Goal: Transaction & Acquisition: Purchase product/service

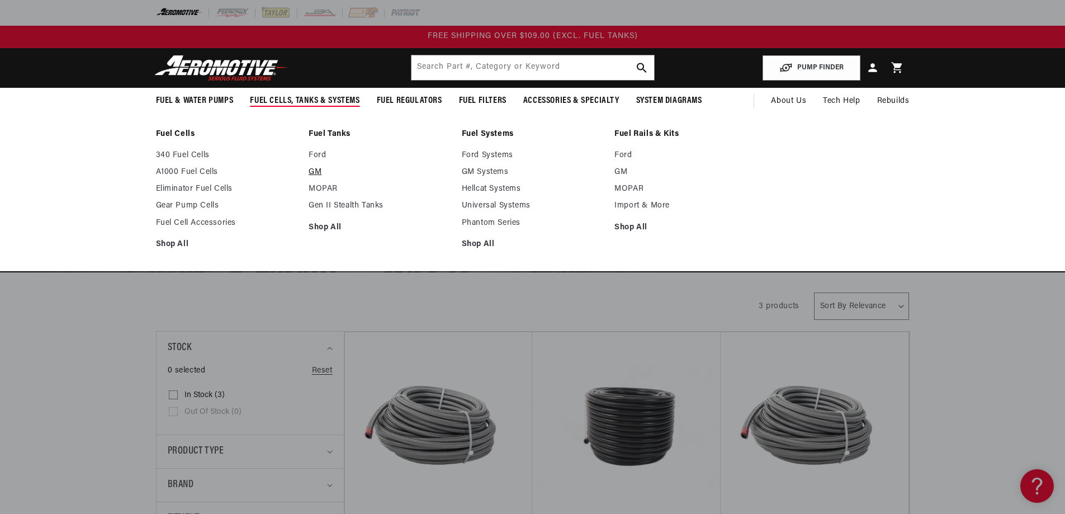
click at [315, 170] on link "GM" at bounding box center [380, 172] width 142 height 10
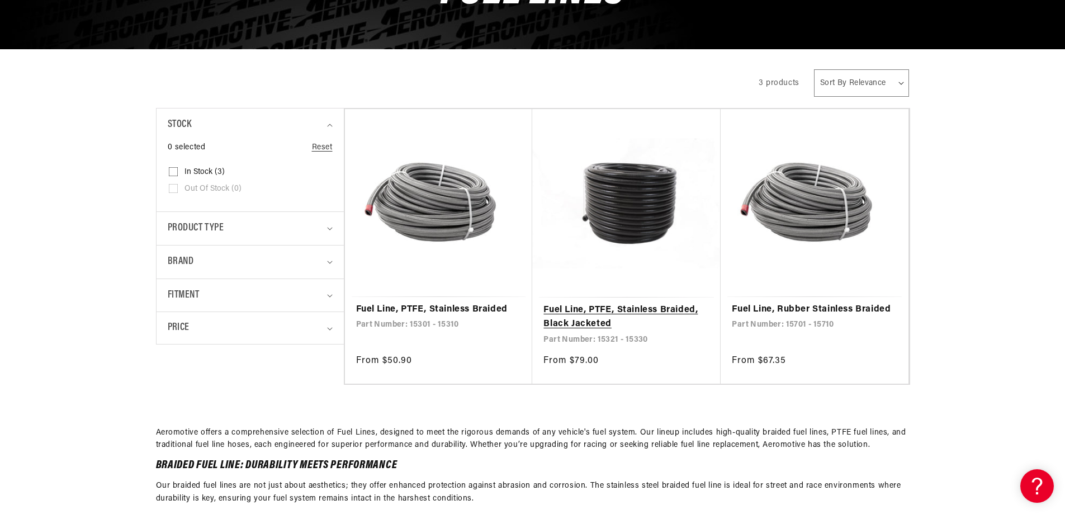
scroll to position [224, 0]
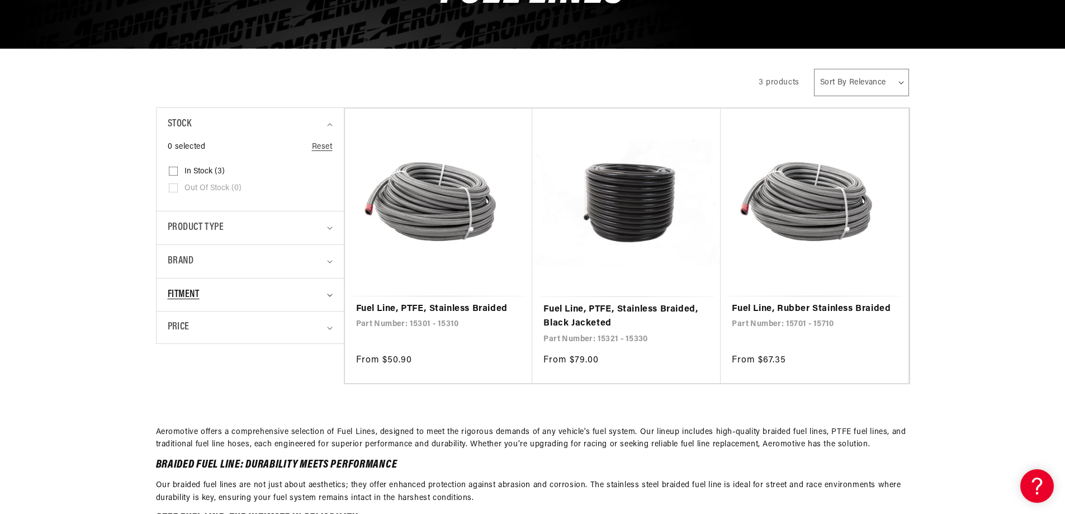
click at [323, 294] on summary "Fitment" at bounding box center [250, 295] width 165 height 33
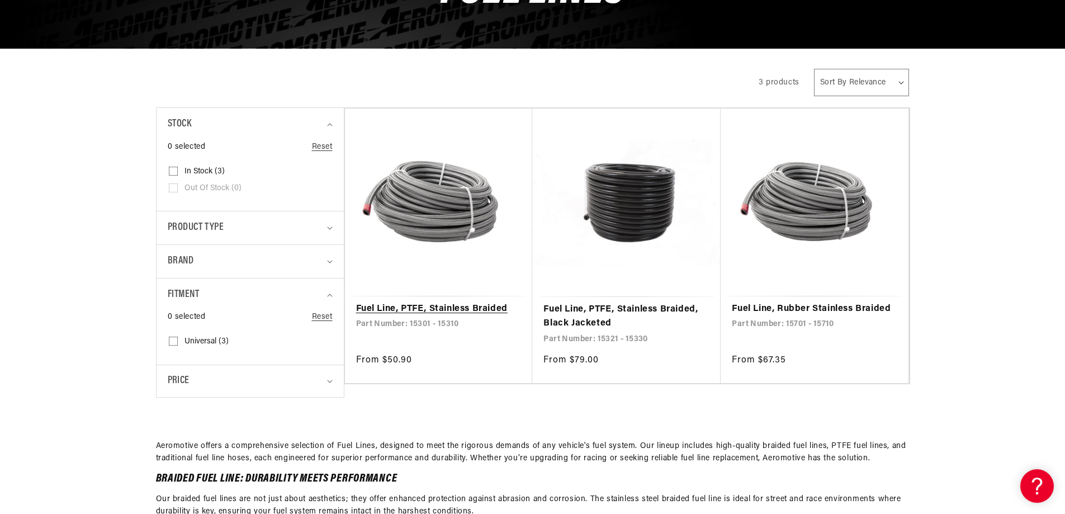
click at [430, 302] on link "Fuel Line, PTFE, Stainless Braided" at bounding box center [439, 309] width 166 height 15
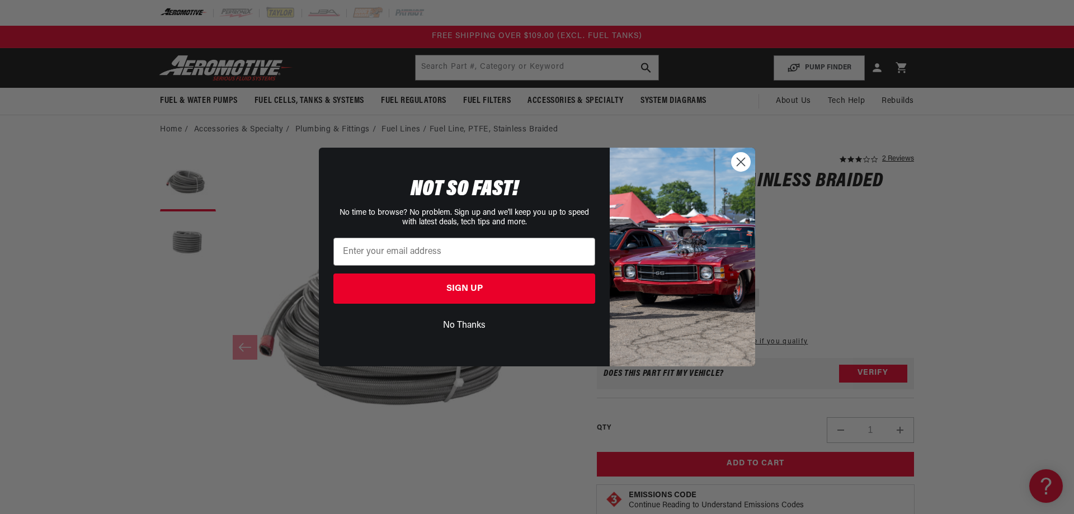
click at [744, 164] on circle "Close dialog" at bounding box center [741, 162] width 18 height 18
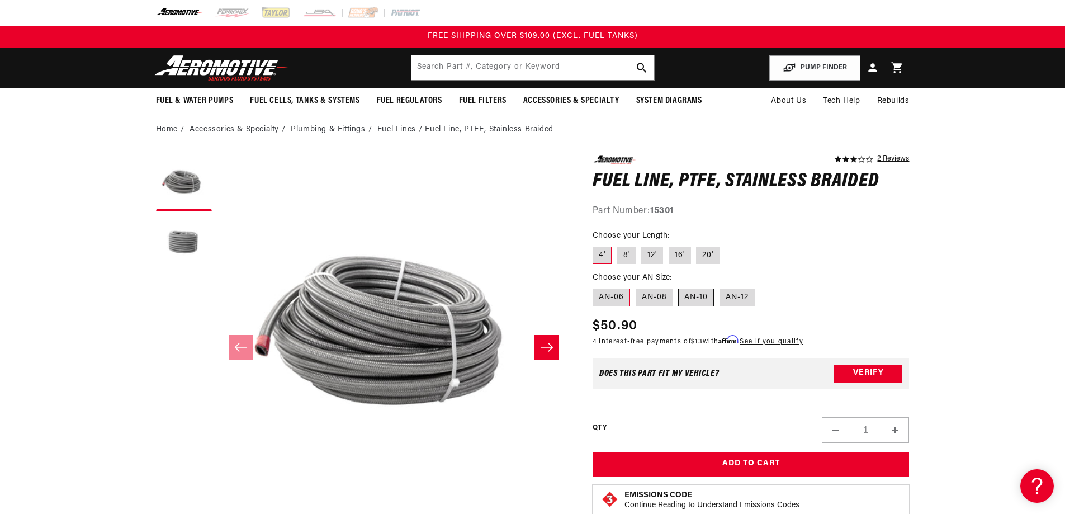
click at [694, 299] on label "AN-10" at bounding box center [696, 298] width 36 height 18
click at [680, 287] on input "AN-10" at bounding box center [679, 286] width 1 height 1
radio input "true"
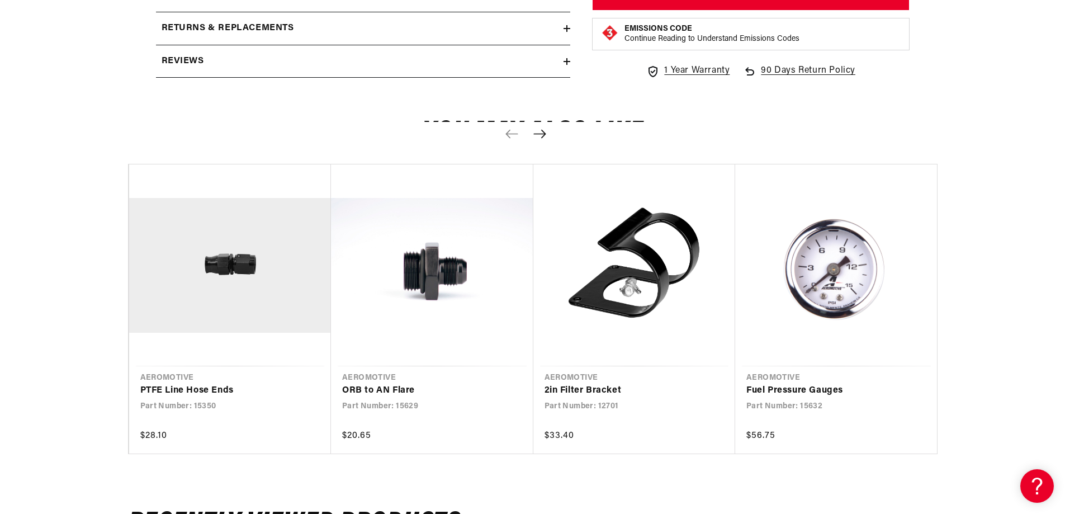
scroll to position [839, 0]
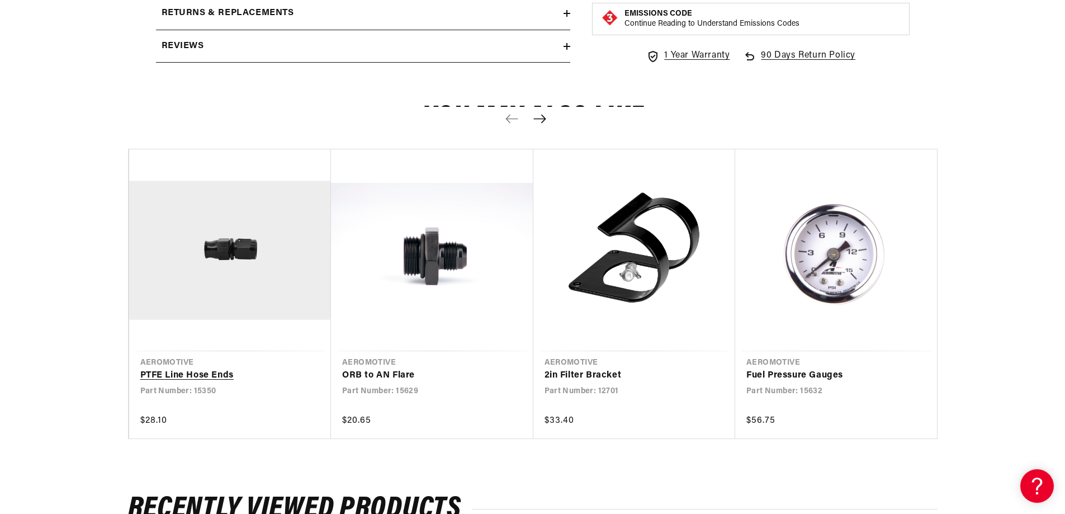
click at [201, 375] on link "PTFE Line Hose Ends" at bounding box center [224, 376] width 169 height 15
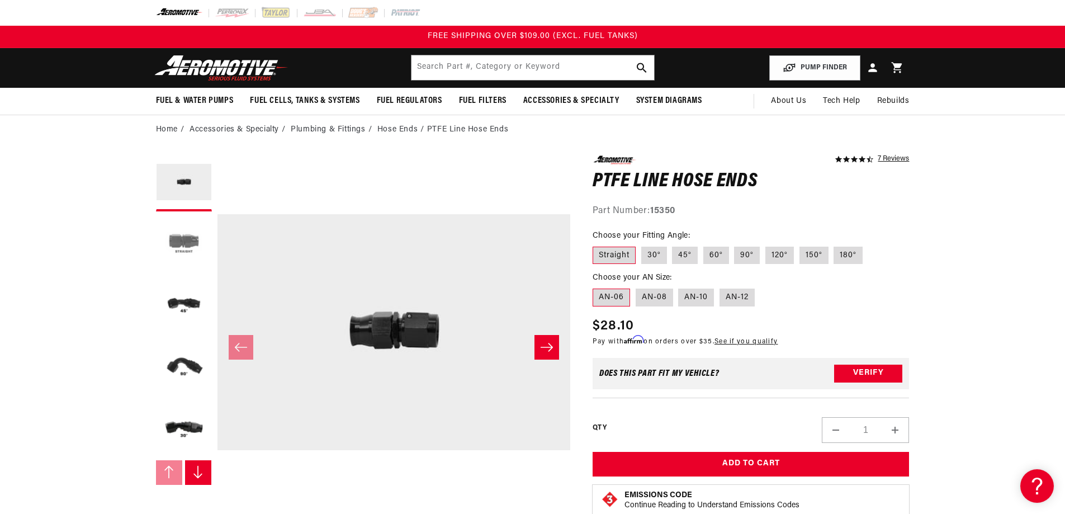
click at [185, 245] on button "Load image 2 in gallery view" at bounding box center [184, 245] width 56 height 56
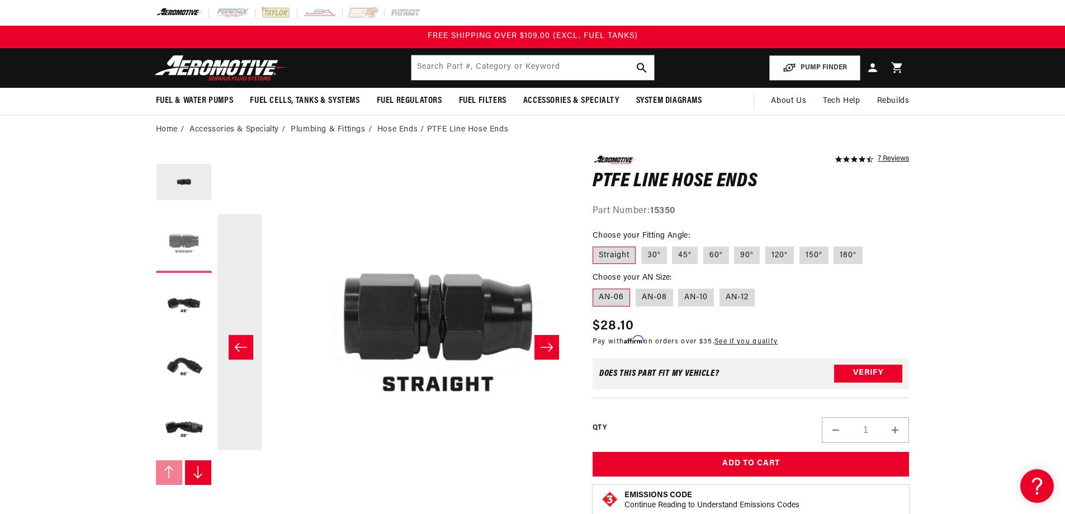
scroll to position [0, 353]
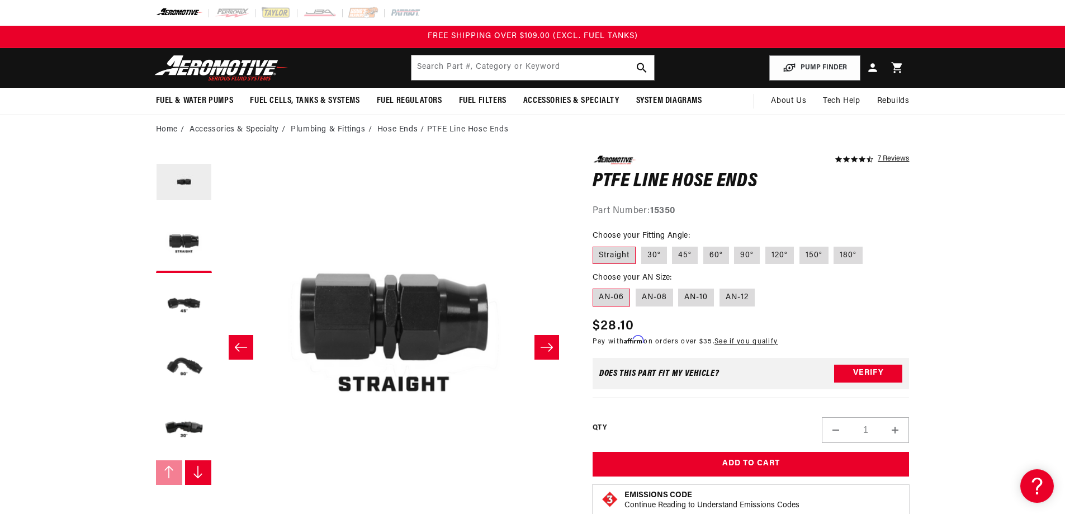
click at [544, 348] on icon "Slide right" at bounding box center [546, 347] width 13 height 11
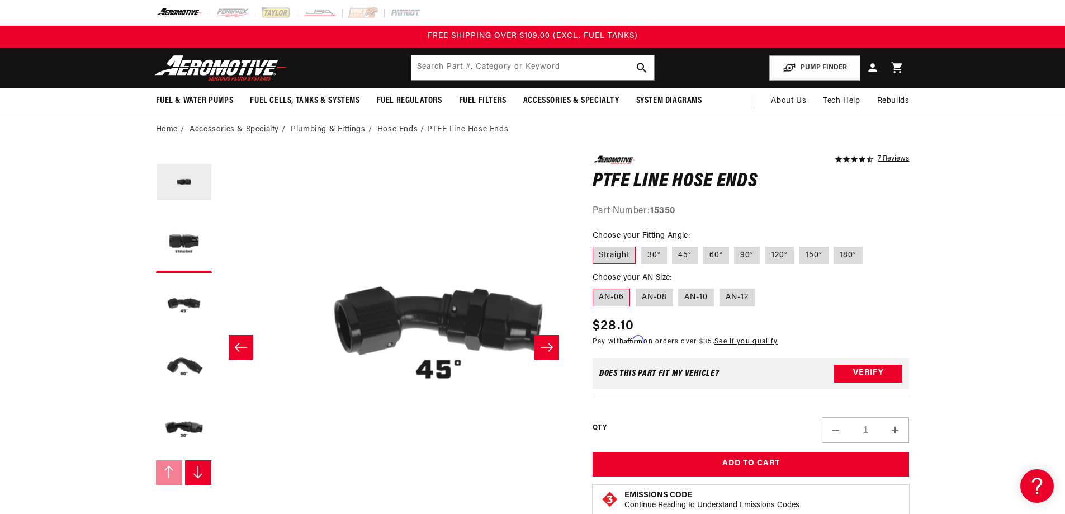
scroll to position [0, 706]
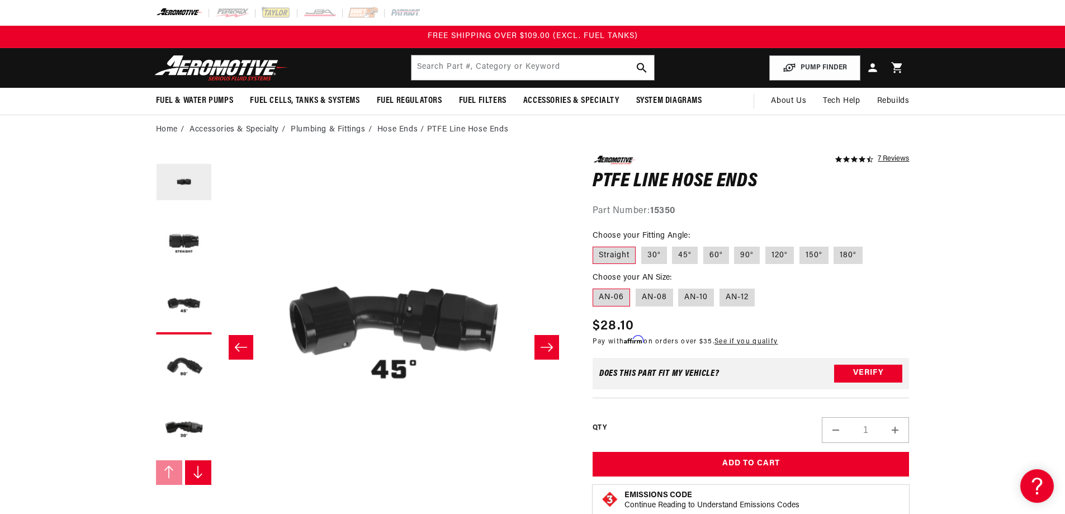
click at [544, 348] on icon "Slide right" at bounding box center [546, 347] width 13 height 11
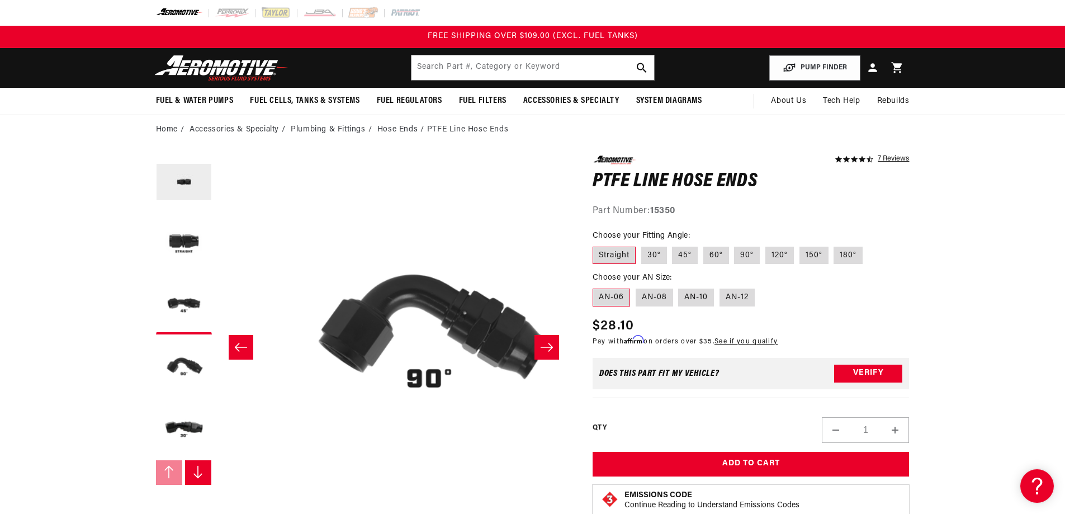
scroll to position [0, 1059]
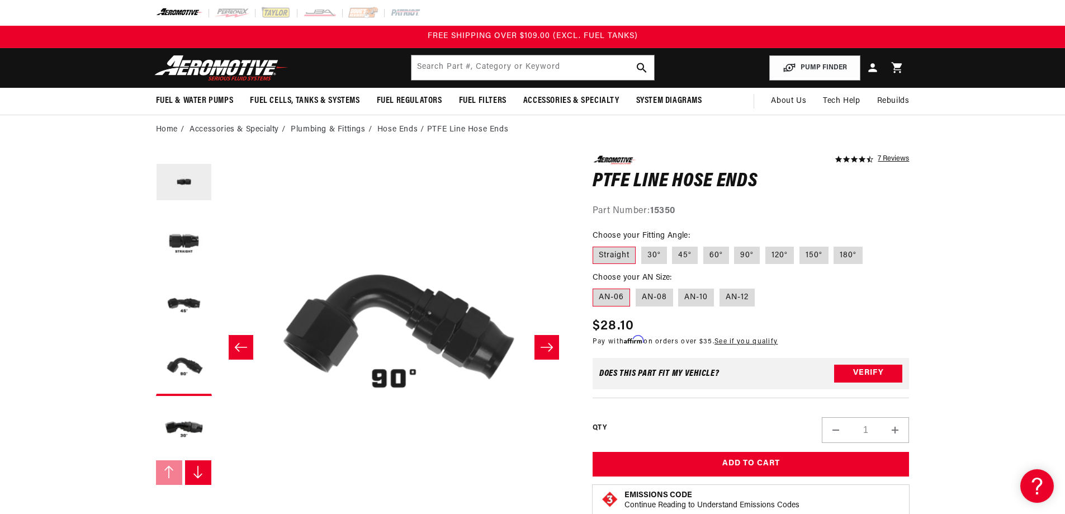
click at [544, 348] on icon "Slide right" at bounding box center [546, 347] width 13 height 11
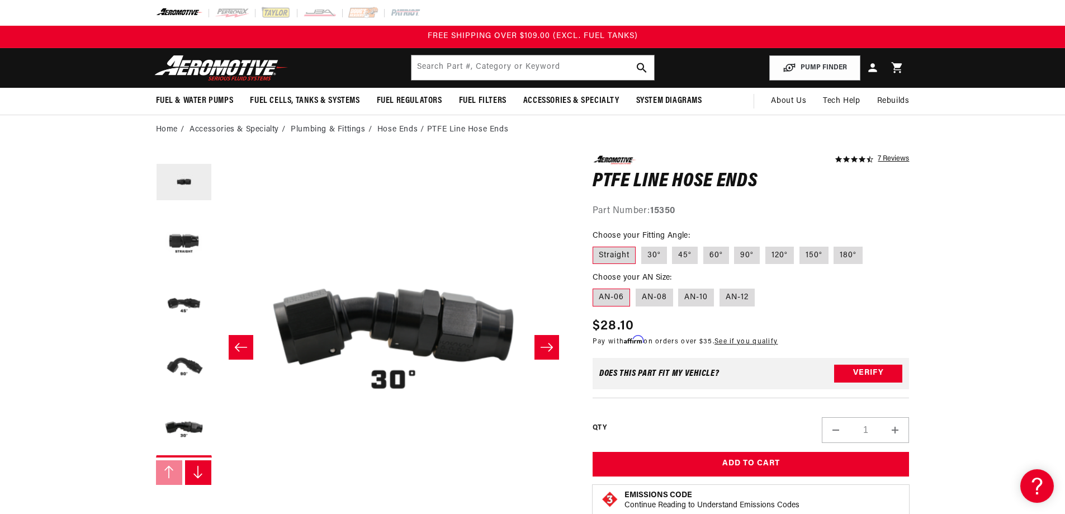
click at [544, 348] on icon "Slide right" at bounding box center [546, 347] width 13 height 11
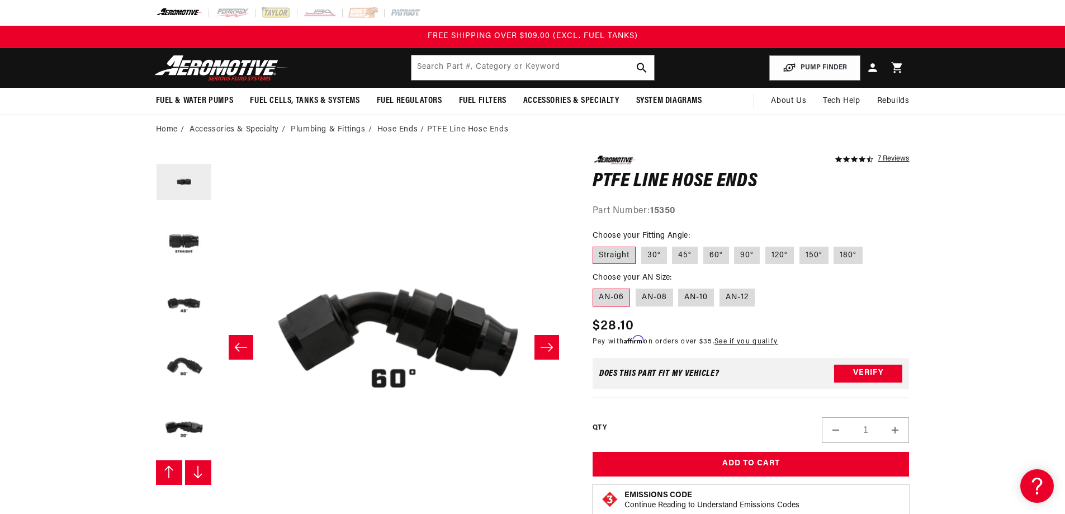
scroll to position [62, 0]
click at [544, 348] on icon "Slide right" at bounding box center [546, 347] width 13 height 11
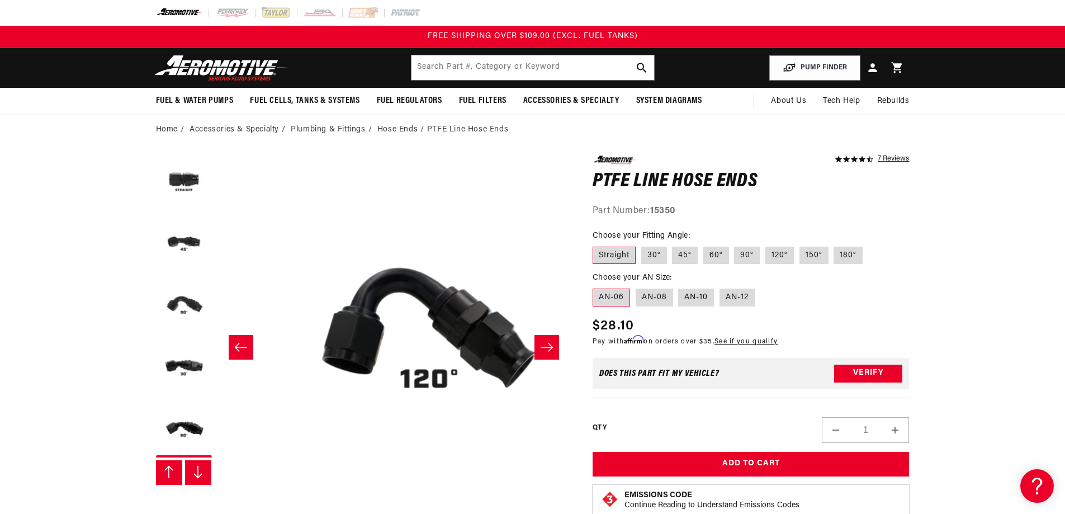
scroll to position [0, 2119]
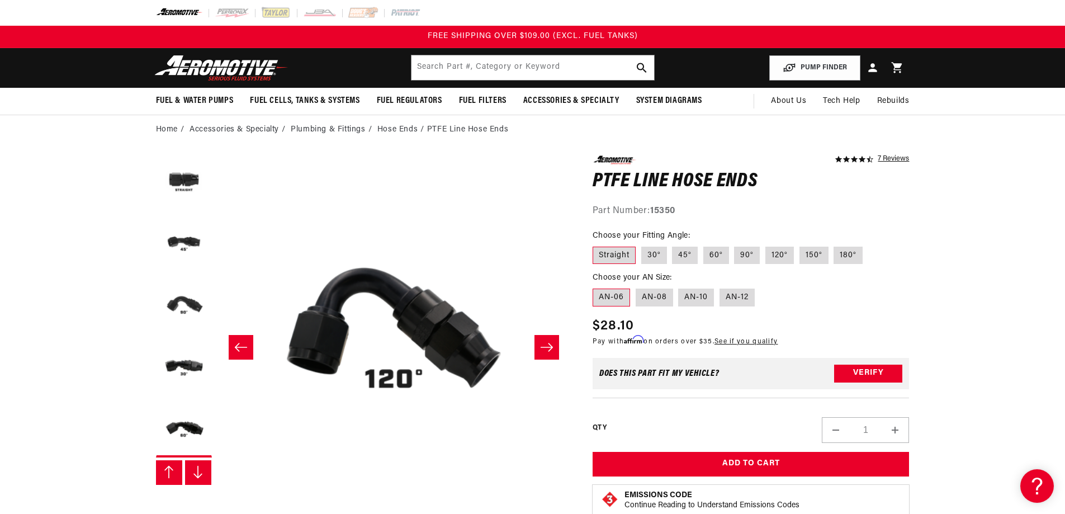
click at [544, 348] on icon "Slide right" at bounding box center [546, 347] width 13 height 11
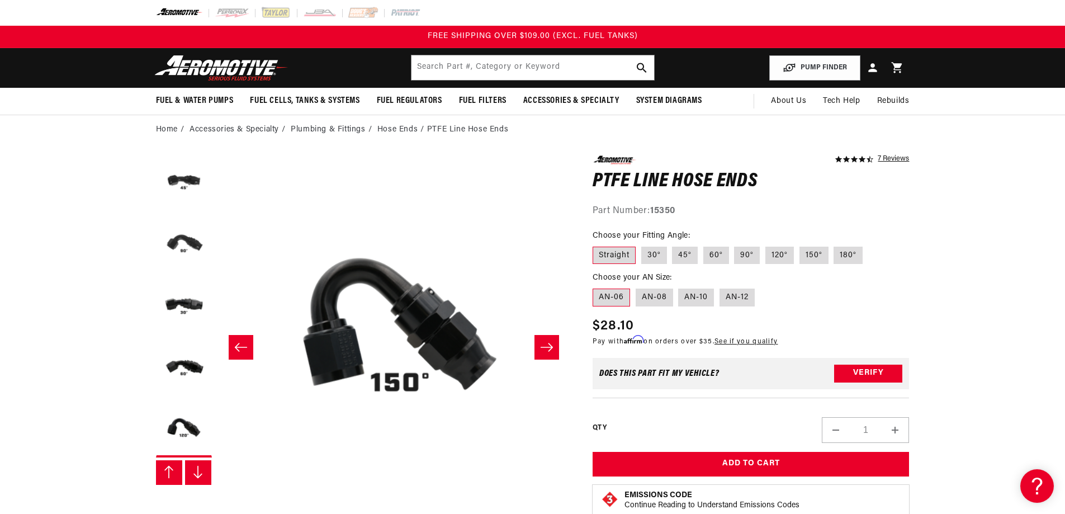
scroll to position [0, 2472]
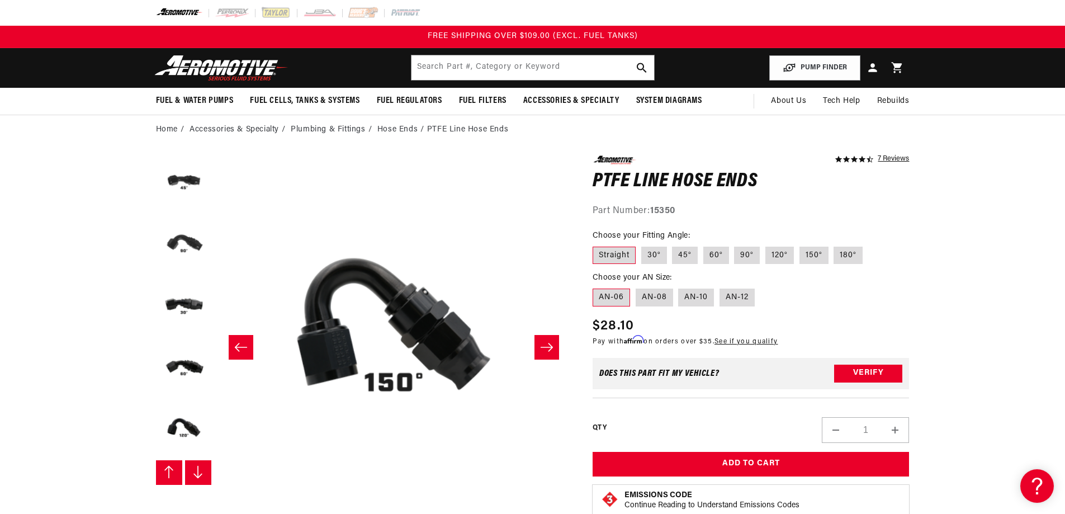
click at [544, 348] on icon "Slide right" at bounding box center [546, 347] width 13 height 11
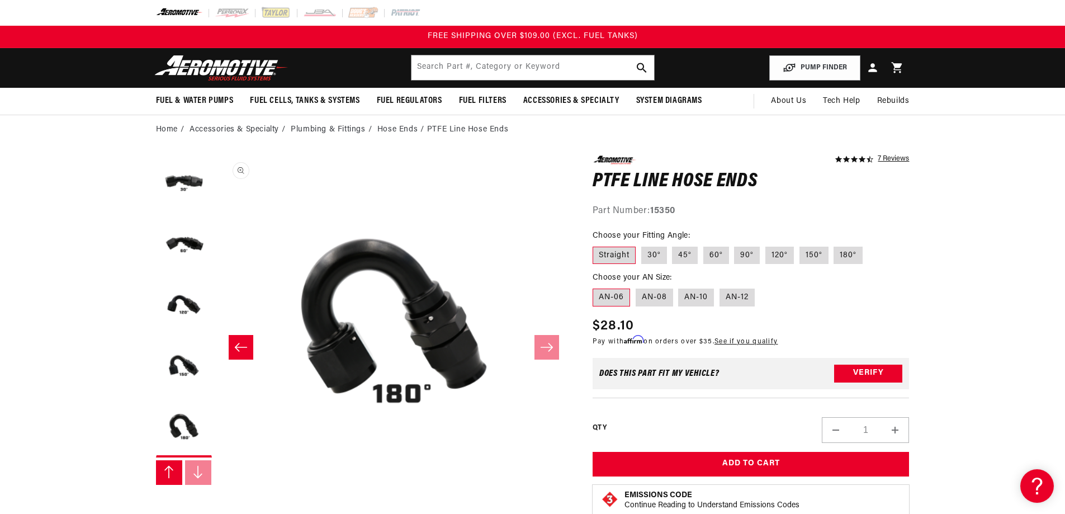
scroll to position [0, 2825]
